Goal: Use online tool/utility: Utilize a website feature to perform a specific function

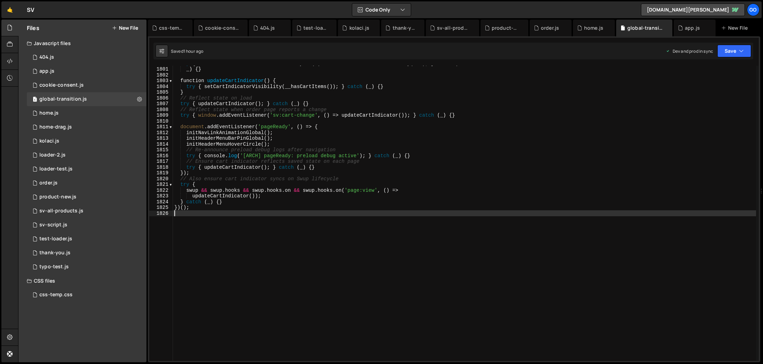
scroll to position [10361, 0]
click at [274, 133] on div "try { window . __setCartIndicatorVisibility = ( v ) => setCartIndicatorVisibili…" at bounding box center [464, 213] width 583 height 306
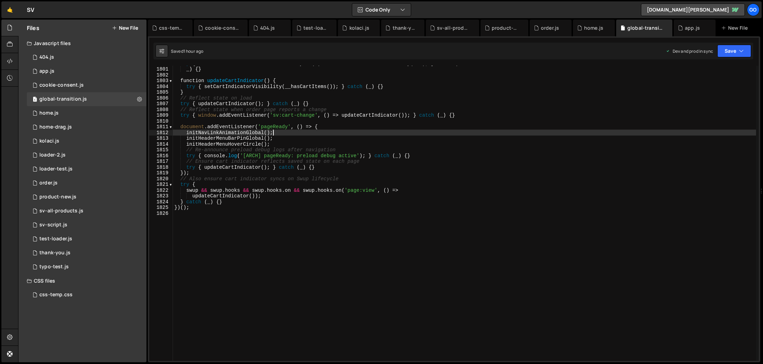
type textarea "})();"
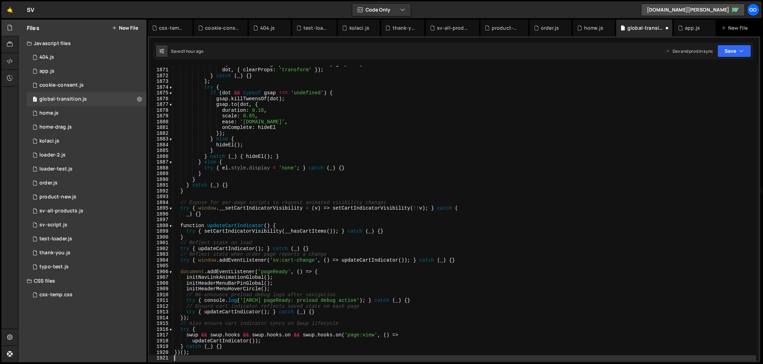
scroll to position [10764, 0]
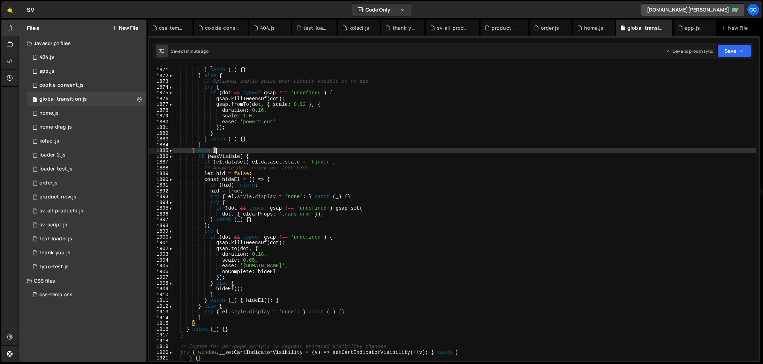
click at [311, 152] on div "} } catch ( _ ) { } } else { // Optional subtle pulse when already visible on r…" at bounding box center [464, 214] width 583 height 306
type textarea "})();"
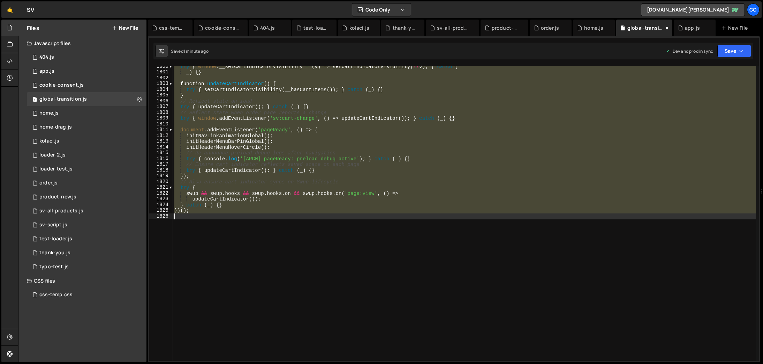
scroll to position [10358, 0]
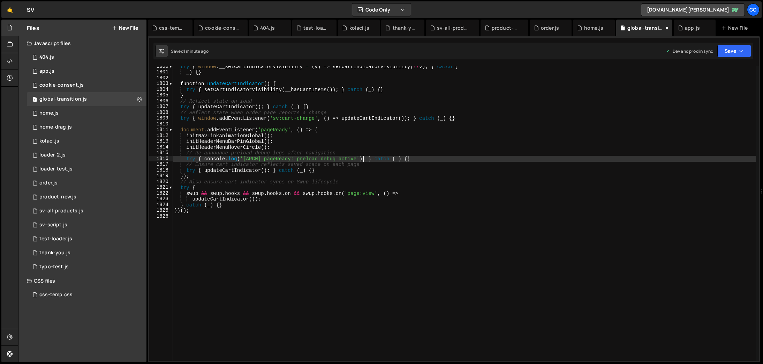
click at [362, 159] on div "try { window . __setCartIndicatorVisibility = ( v ) => setCartIndicatorVisibili…" at bounding box center [464, 216] width 583 height 306
type textarea "})();"
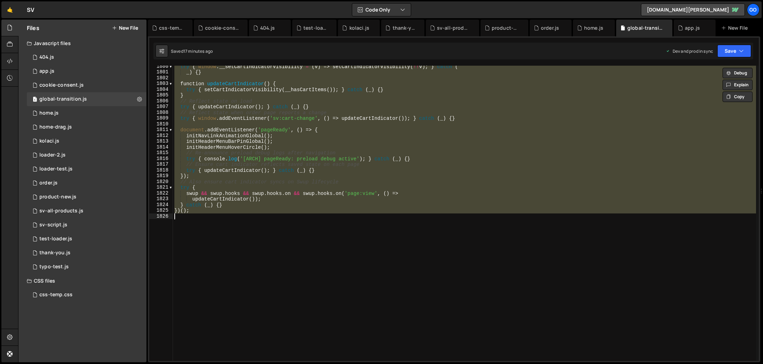
click at [391, 214] on div "try { window . __setCartIndicatorVisibility = ( v ) => setCartIndicatorVisibili…" at bounding box center [464, 213] width 583 height 295
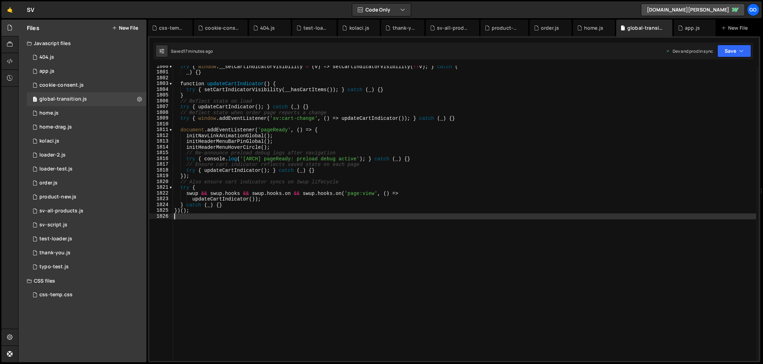
type textarea "})();"
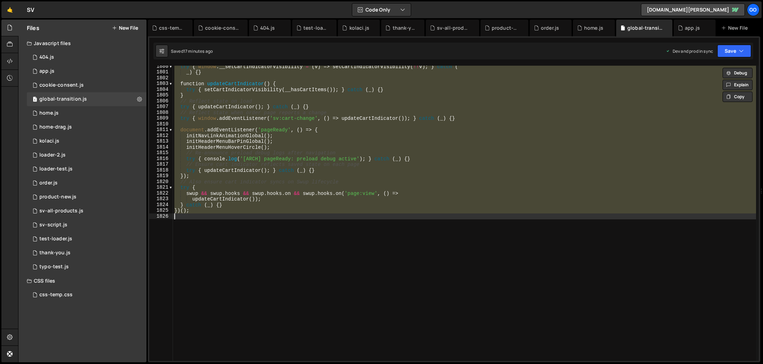
paste textarea
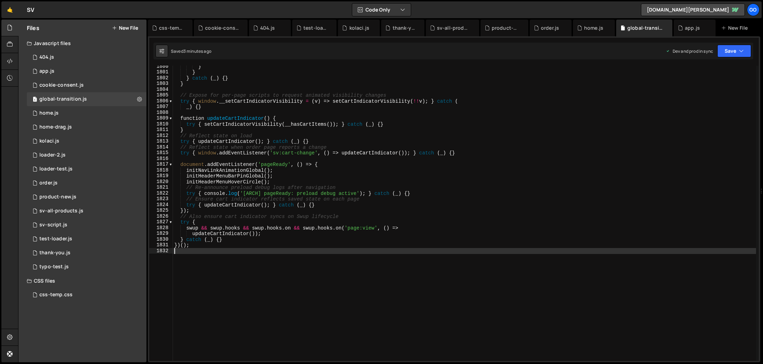
click at [264, 179] on div "} } } catch ( _ ) { } } // Expose for per-page scripts to request animated visi…" at bounding box center [464, 216] width 583 height 306
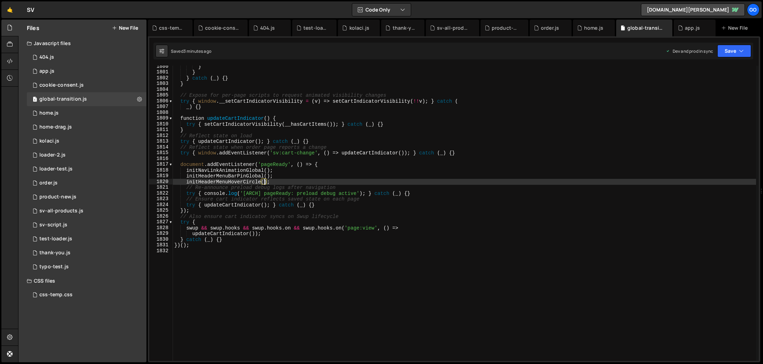
type textarea "})();"
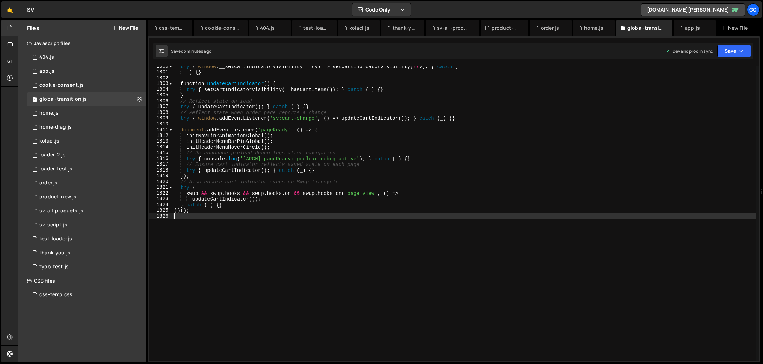
click at [460, 192] on div "try { window . __setCartIndicatorVisibility = ( v ) => setCartIndicatorVisibili…" at bounding box center [464, 216] width 583 height 306
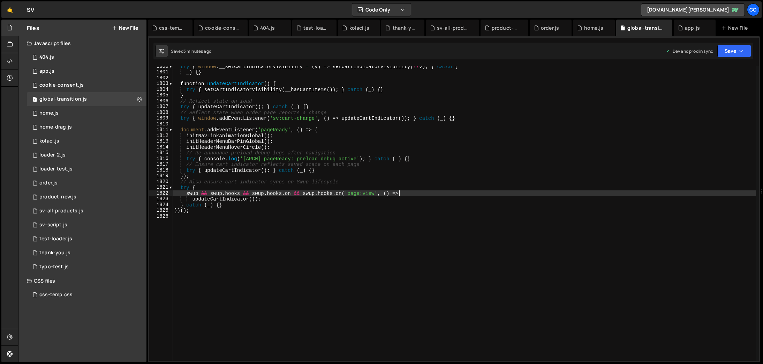
type textarea "})();"
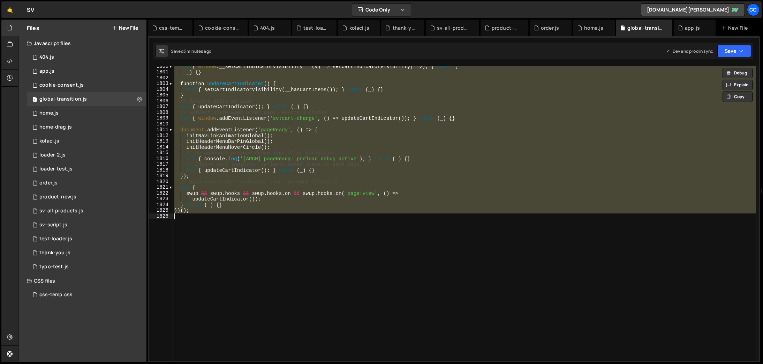
paste textarea
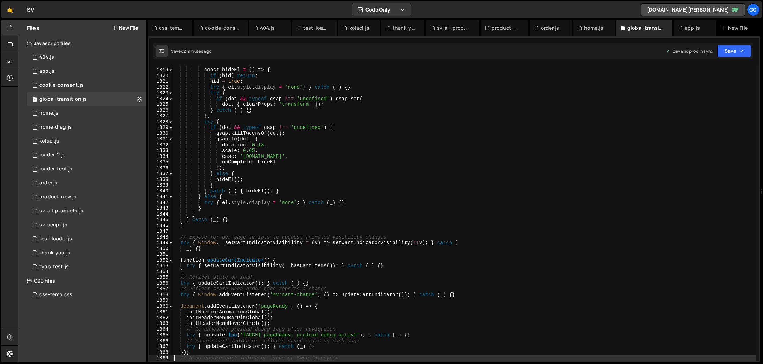
type textarea "})();"
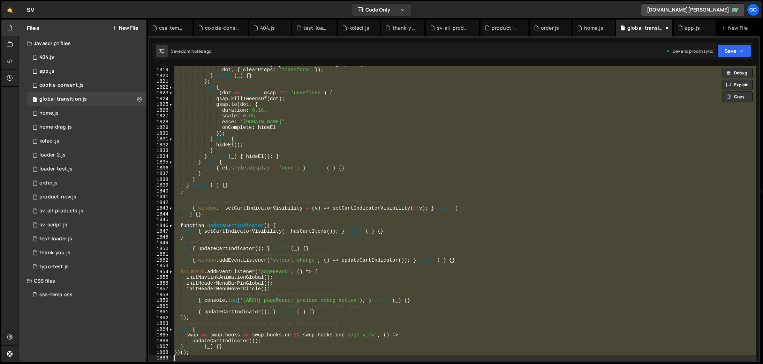
scroll to position [10361, 0]
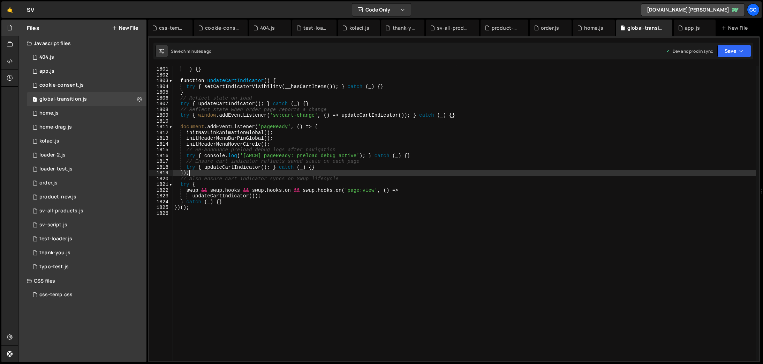
click at [351, 170] on div "try { window . __setCartIndicatorVisibility = ( v ) => setCartIndicatorVisibili…" at bounding box center [464, 213] width 583 height 306
type textarea "})();"
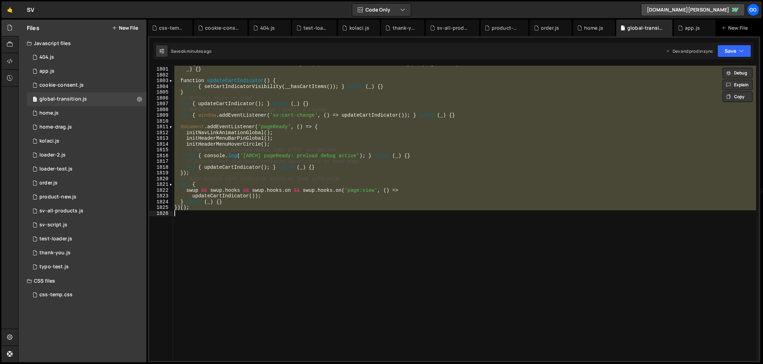
paste textarea
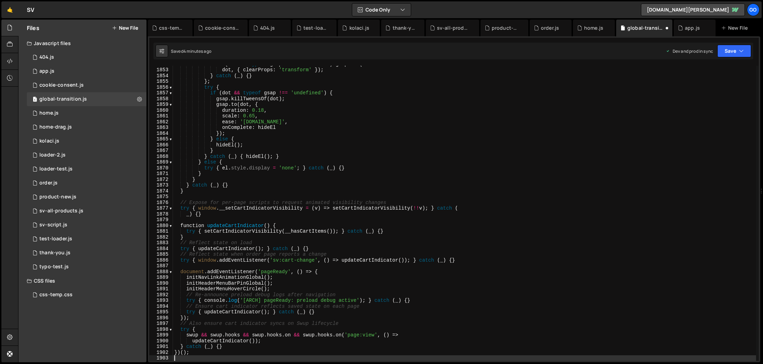
scroll to position [10660, 0]
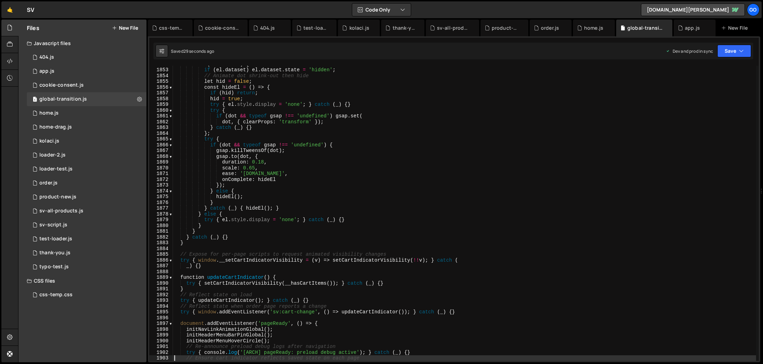
click at [329, 169] on div "if ( wasVisible ) { if ( el . dataset ) el . dataset . state = 'hidden' ; // An…" at bounding box center [464, 214] width 583 height 306
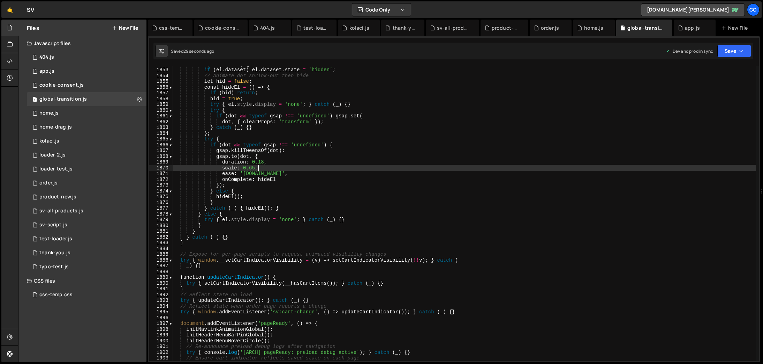
type textarea "})();"
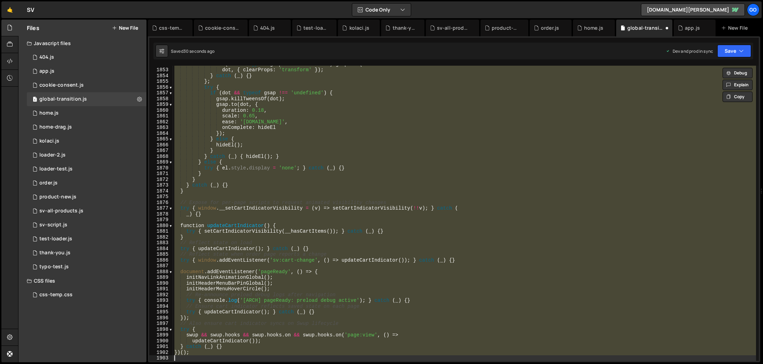
scroll to position [10358, 0]
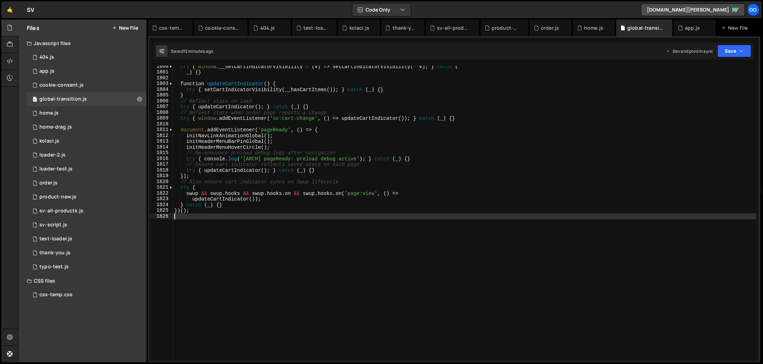
click at [322, 175] on div "try { window . __setCartIndicatorVisibility = ( v ) => setCartIndicatorVisibili…" at bounding box center [464, 216] width 583 height 306
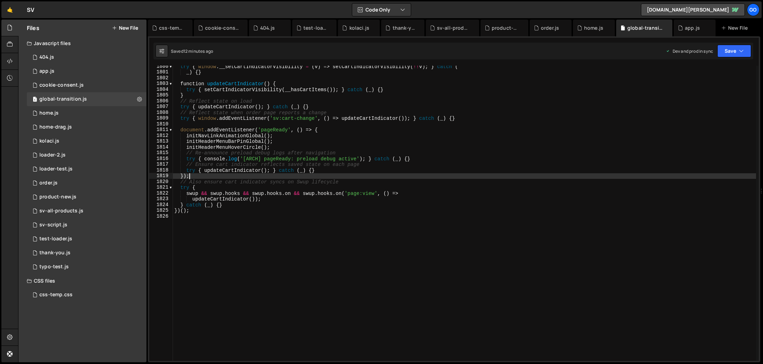
type textarea "})();"
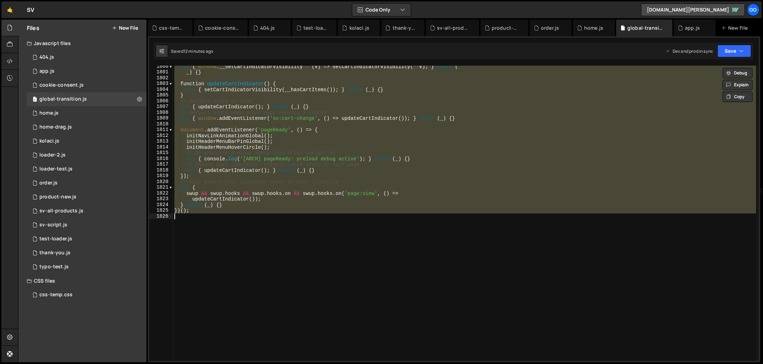
paste textarea
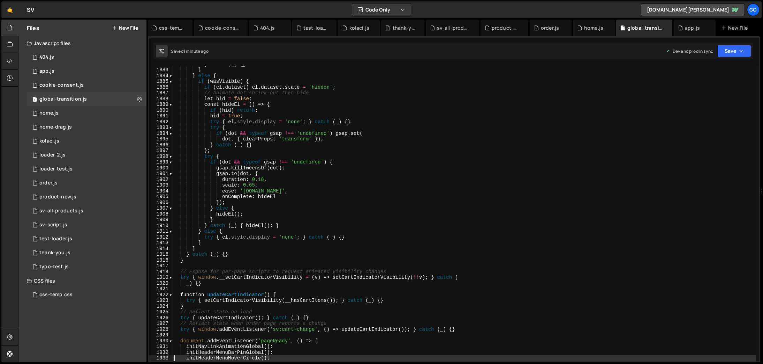
click at [245, 129] on div "} catch ( _ ) { } } } else { if ( wasVisible ) { if ( el . dataset ) el . datas…" at bounding box center [464, 214] width 583 height 306
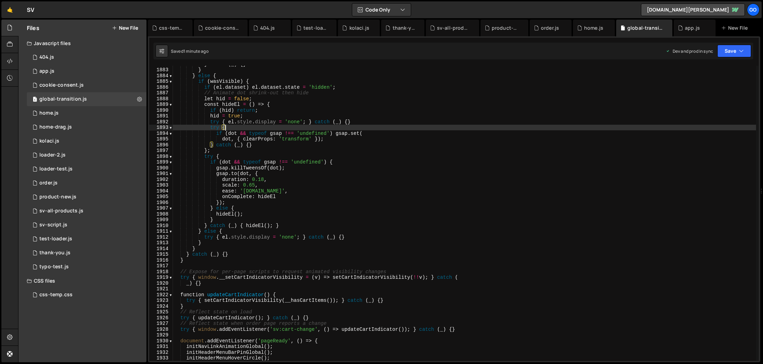
type textarea "})();"
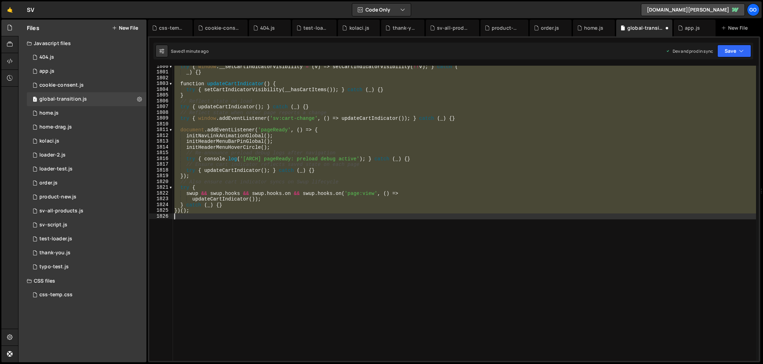
scroll to position [10358, 0]
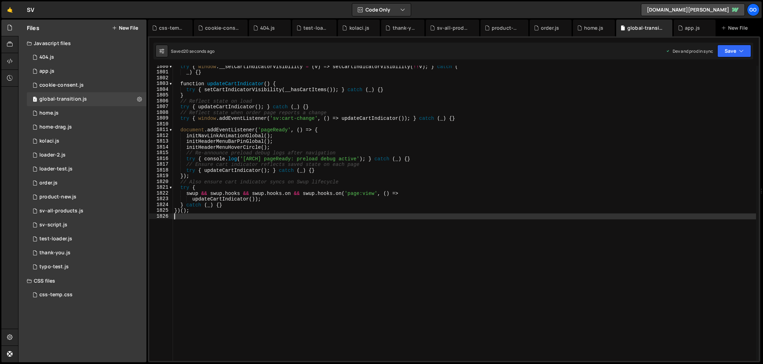
click at [301, 126] on div "try { window . __setCartIndicatorVisibility = ( v ) => setCartIndicatorVisibili…" at bounding box center [464, 216] width 583 height 306
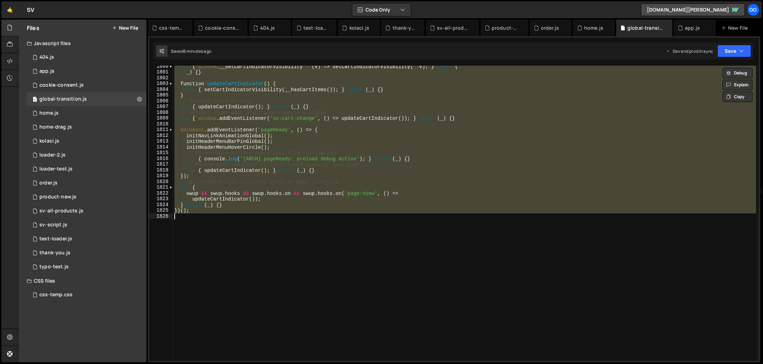
click at [326, 139] on div "try { window . __setCartIndicatorVisibility = ( v ) => setCartIndicatorVisibili…" at bounding box center [464, 213] width 583 height 295
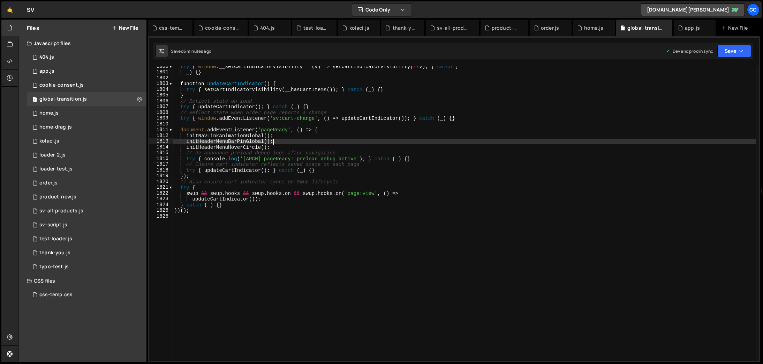
type textarea "})();"
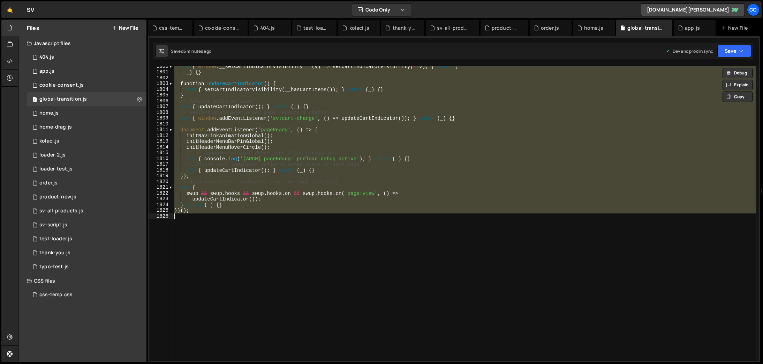
paste textarea
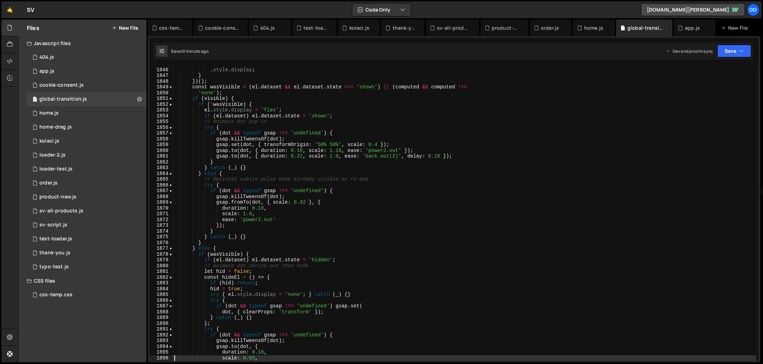
click at [401, 185] on div "return el . style . display ; } }) ( ) ; const wasVisible = ( el . dataset && e…" at bounding box center [464, 214] width 583 height 306
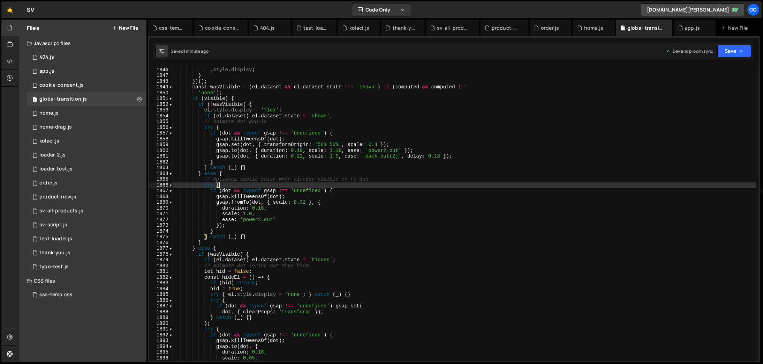
type textarea "})();"
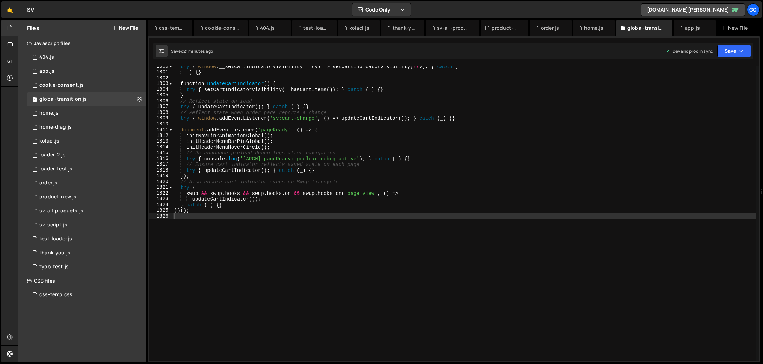
scroll to position [10358, 0]
click at [377, 145] on div "try { window . __setCartIndicatorVisibility = ( v ) => setCartIndicatorVisibili…" at bounding box center [464, 216] width 583 height 306
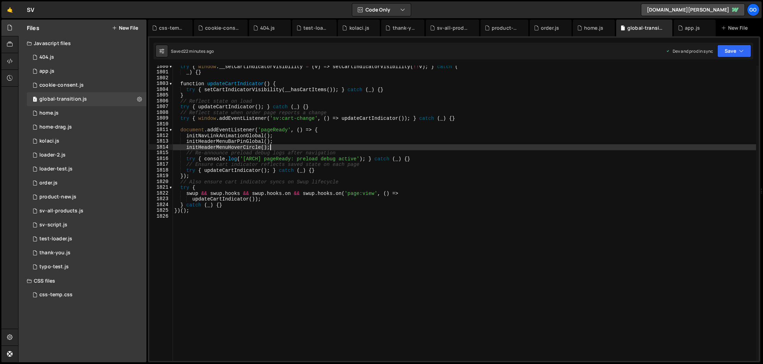
type textarea "})();"
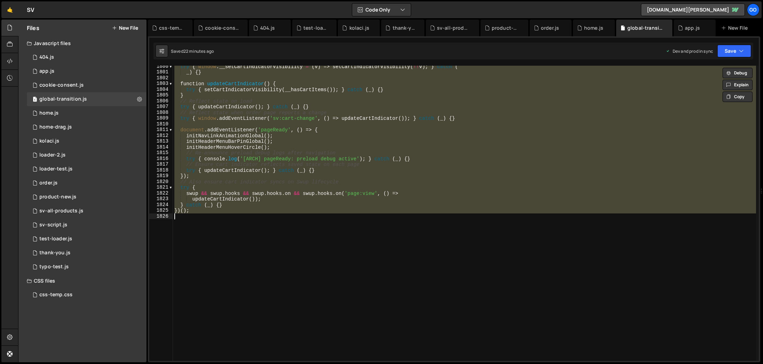
paste textarea
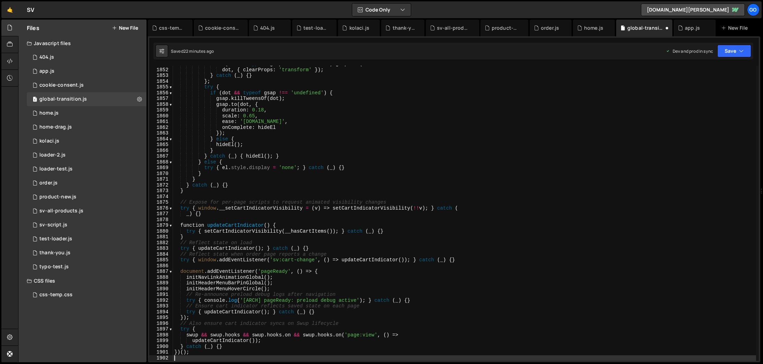
scroll to position [10654, 0]
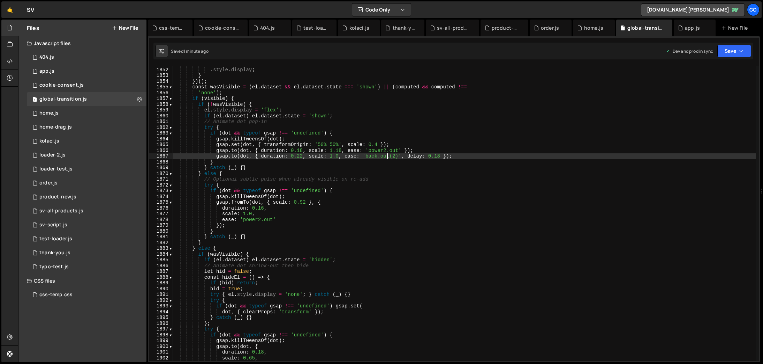
click at [389, 153] on div "return el . style . display ; } }) ( ) ; const wasVisible = ( el . dataset && e…" at bounding box center [464, 214] width 583 height 306
type textarea "})();"
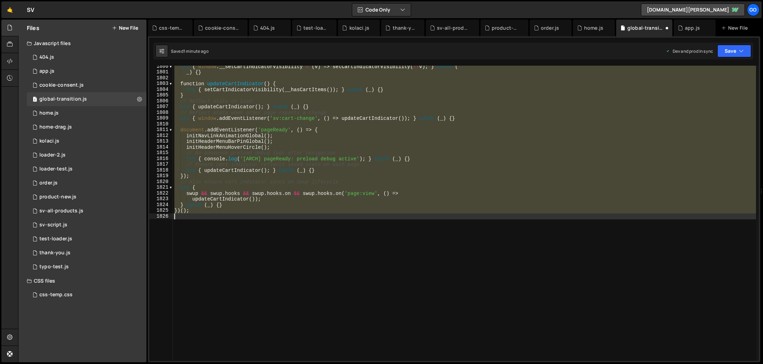
scroll to position [10358, 0]
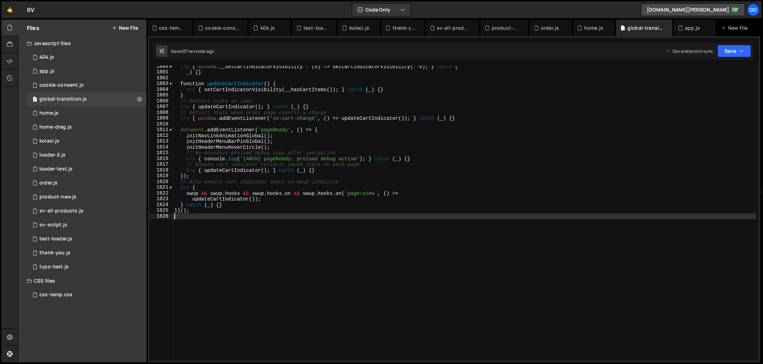
click at [427, 182] on div "try { window . __setCartIndicatorVisibility = ( v ) => setCartIndicatorVisibili…" at bounding box center [464, 216] width 583 height 306
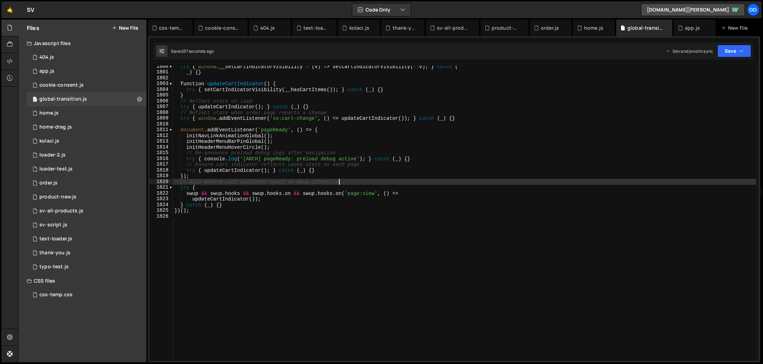
type textarea "})();"
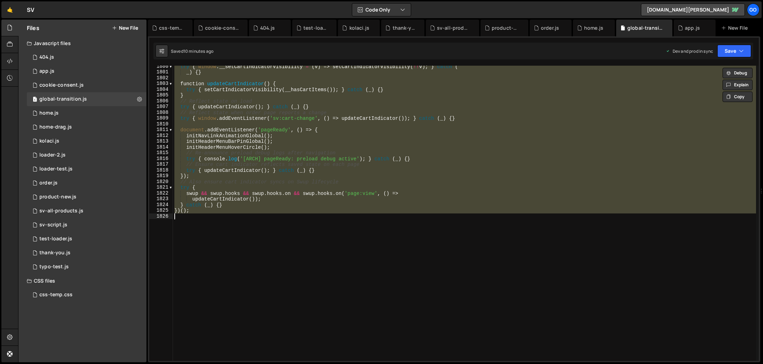
click at [416, 224] on div "try { window . __setCartIndicatorVisibility = ( v ) => setCartIndicatorVisibili…" at bounding box center [464, 213] width 583 height 295
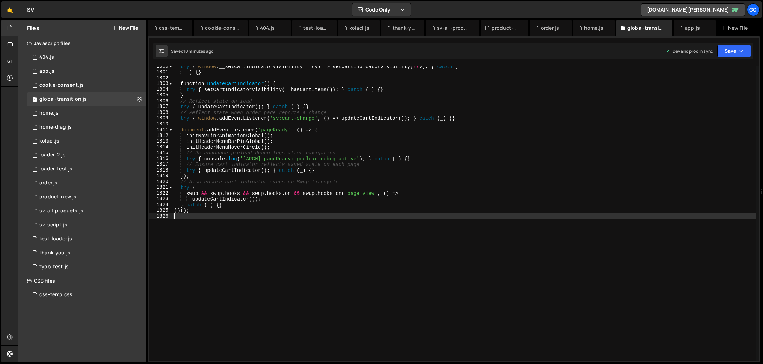
type textarea "})();"
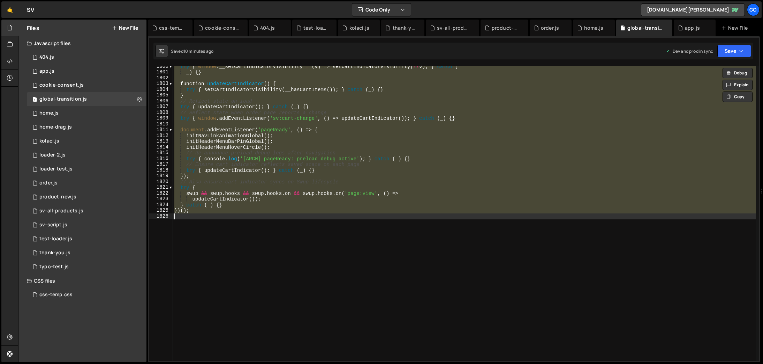
paste textarea
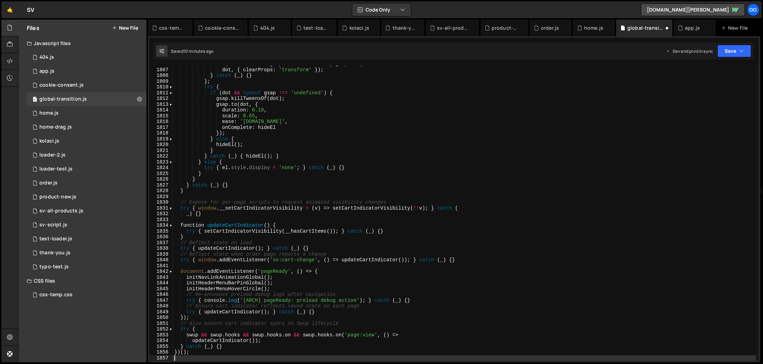
type textarea "// Re-announce preload debug logs after navigation"
